Goal: Task Accomplishment & Management: Manage account settings

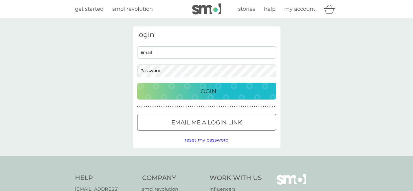
click at [175, 51] on input "Email" at bounding box center [206, 52] width 139 height 12
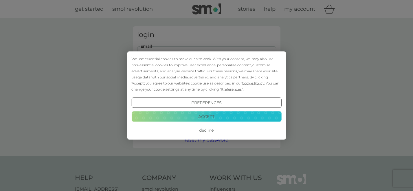
click at [206, 131] on button "Decline" at bounding box center [206, 130] width 150 height 10
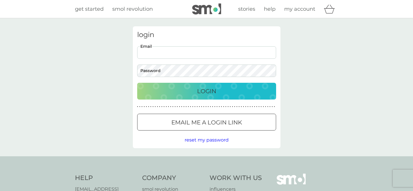
click at [224, 48] on input "Email" at bounding box center [206, 52] width 139 height 12
type input "[EMAIL_ADDRESS][DOMAIN_NAME]"
click at [224, 48] on input "Email" at bounding box center [206, 52] width 139 height 12
type input "[EMAIL_ADDRESS][DOMAIN_NAME]"
click at [212, 93] on p "Login" at bounding box center [206, 90] width 19 height 9
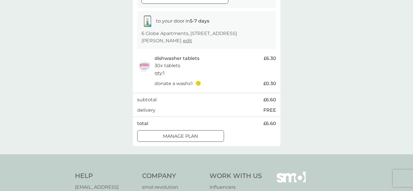
scroll to position [117, 0]
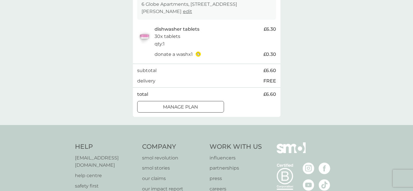
click at [202, 106] on div "Manage plan" at bounding box center [180, 107] width 86 height 8
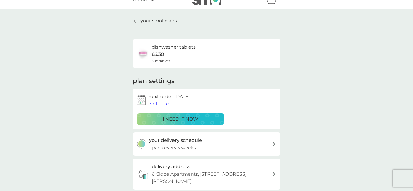
scroll to position [19, 0]
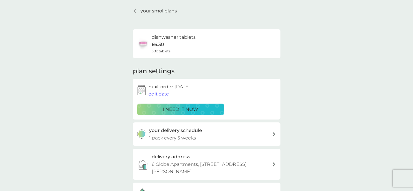
click at [163, 94] on span "edit date" at bounding box center [158, 93] width 21 height 5
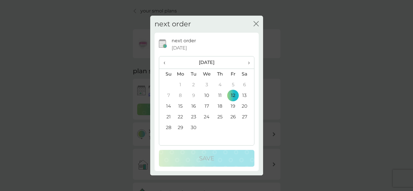
click at [169, 107] on td "14" at bounding box center [166, 106] width 15 height 11
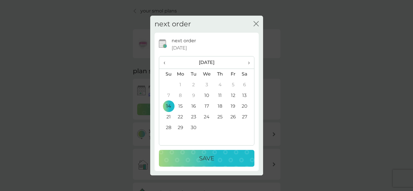
click at [185, 107] on td "15" at bounding box center [180, 106] width 13 height 11
click at [199, 166] on button "Save" at bounding box center [206, 158] width 95 height 17
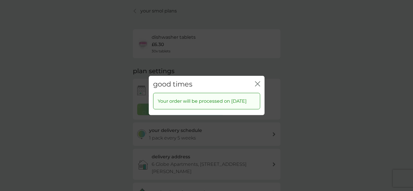
click at [257, 81] on icon "close" at bounding box center [257, 83] width 5 height 5
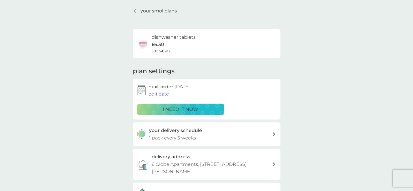
scroll to position [0, 0]
